Goal: Information Seeking & Learning: Learn about a topic

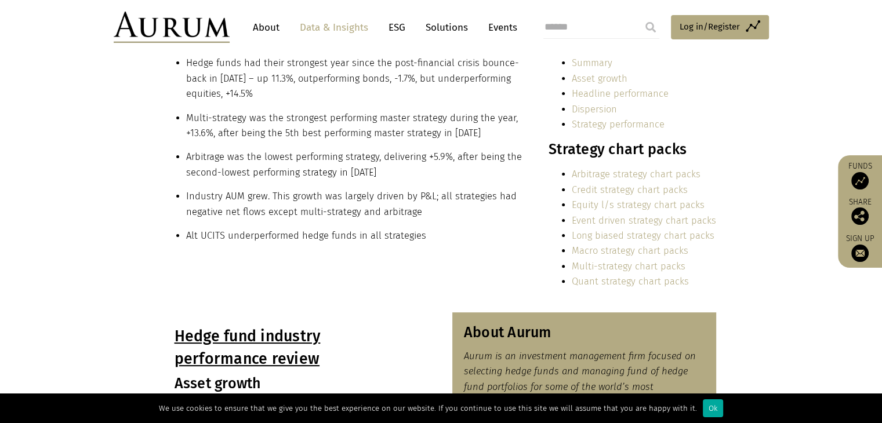
scroll to position [301, 0]
click at [600, 128] on link "Strategy performance" at bounding box center [618, 124] width 93 height 11
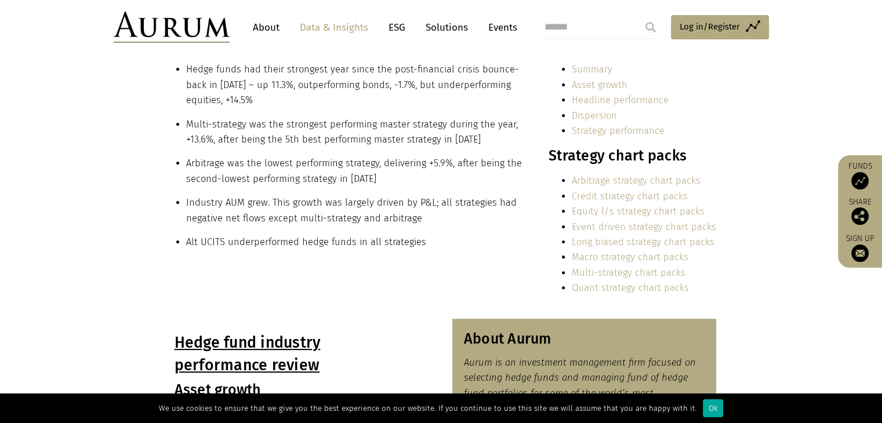
scroll to position [296, 0]
click at [590, 239] on link "Long biased strategy chart packs" at bounding box center [643, 241] width 143 height 11
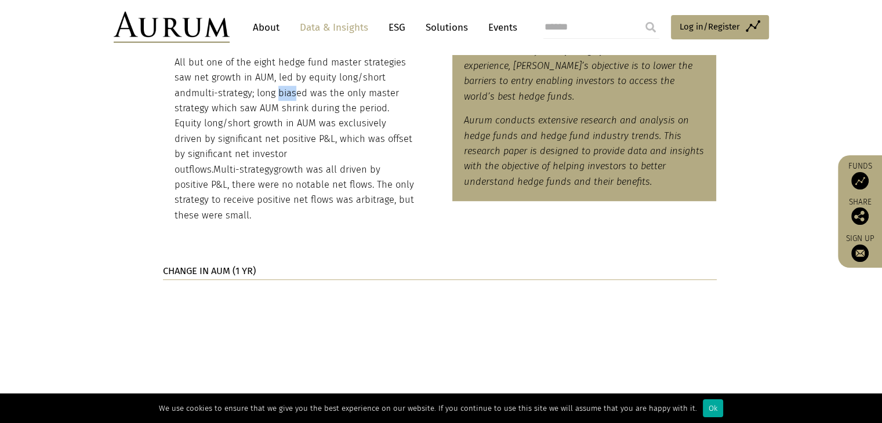
scroll to position [722, 0]
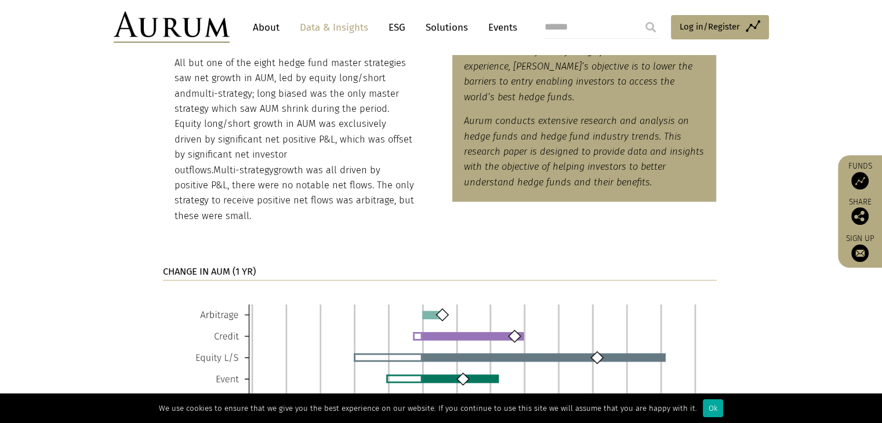
click at [343, 250] on section "CHANGE IN AUM (1 YR)" at bounding box center [441, 403] width 882 height 306
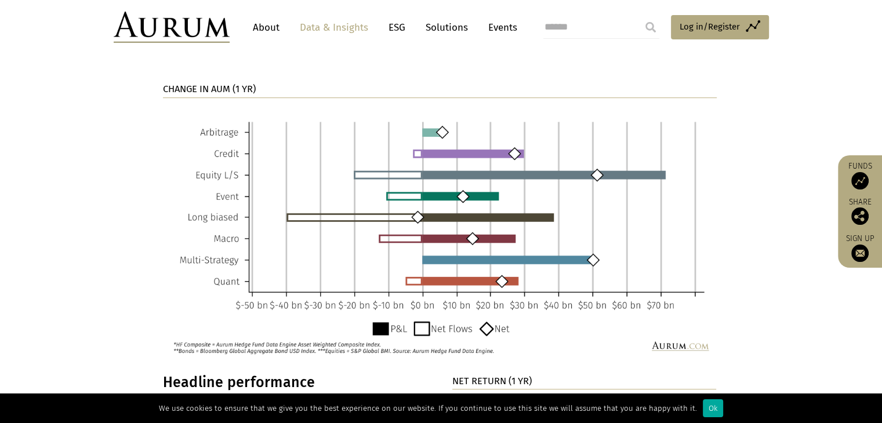
scroll to position [916, 0]
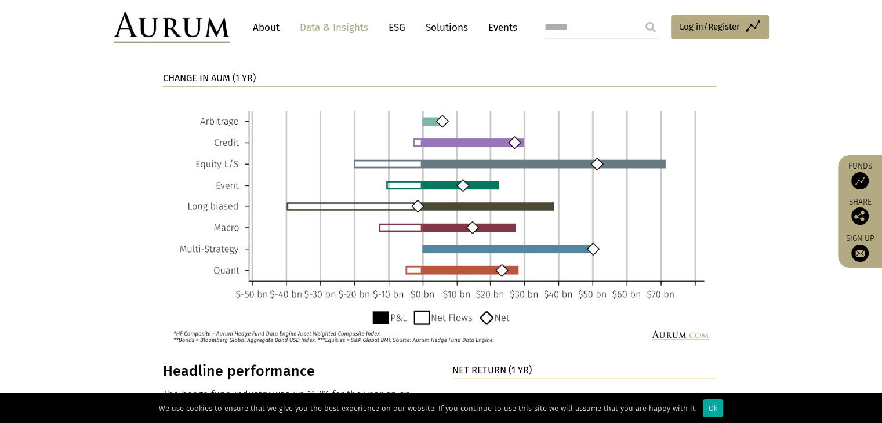
click at [664, 317] on img at bounding box center [440, 222] width 554 height 253
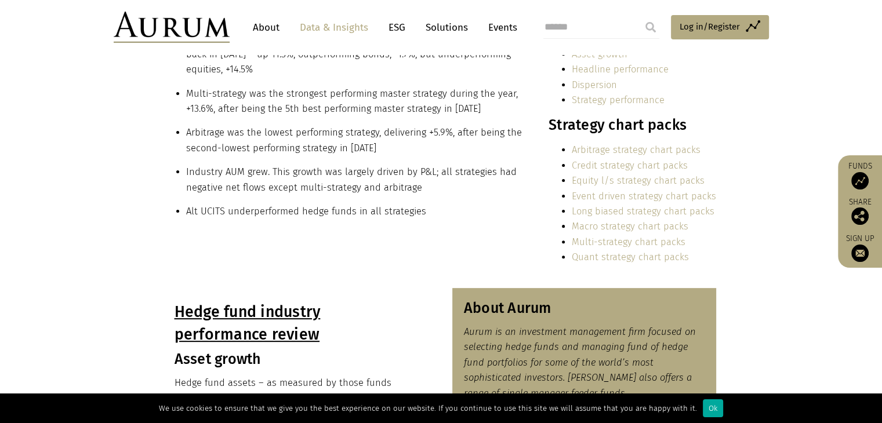
scroll to position [605, 0]
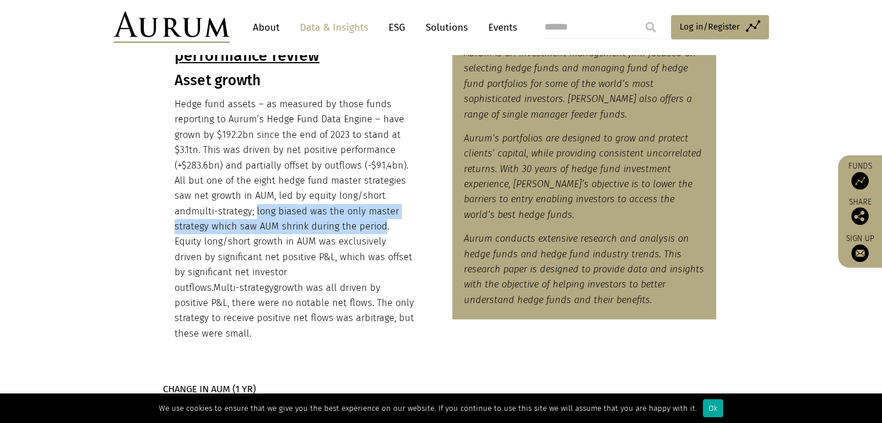
drag, startPoint x: 239, startPoint y: 209, endPoint x: 347, endPoint y: 232, distance: 110.3
click at [347, 232] on p "Hedge fund assets – as measured by those funds reporting to Aurum’s Hedge Fund …" at bounding box center [294, 219] width 241 height 245
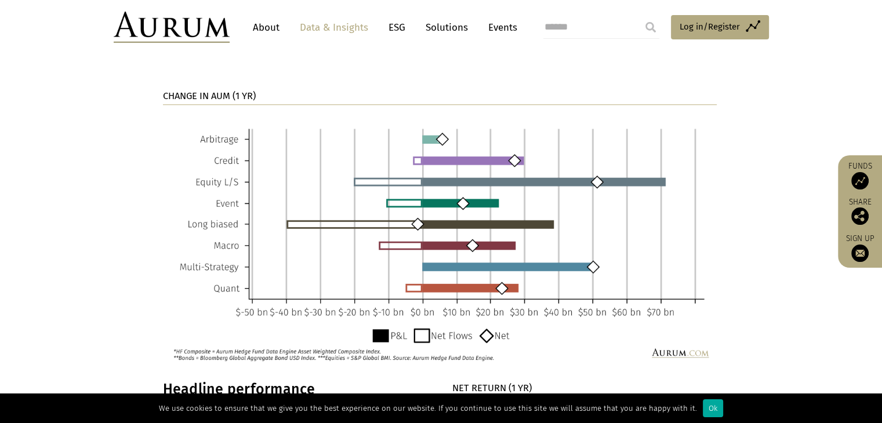
scroll to position [897, 0]
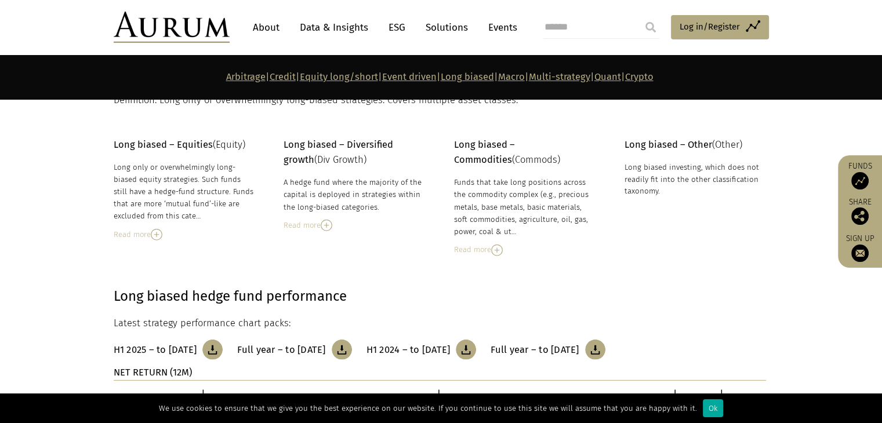
scroll to position [3313, 0]
